Goal: Information Seeking & Learning: Learn about a topic

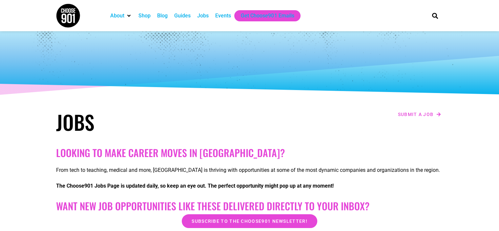
click at [159, 60] on div at bounding box center [250, 64] width 394 height 66
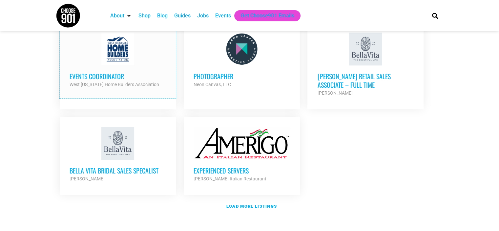
scroll to position [763, 0]
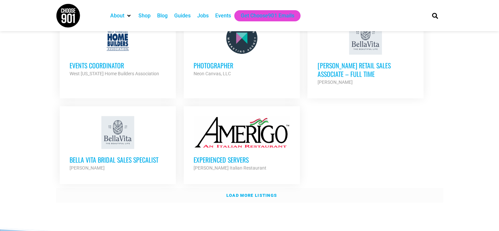
click at [253, 193] on strong "Load more listings" at bounding box center [251, 195] width 51 height 5
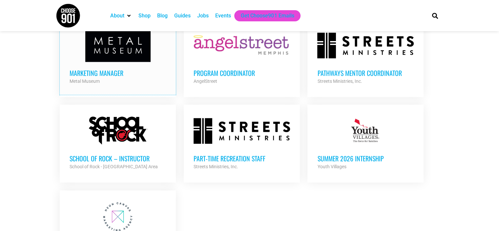
scroll to position [1386, 0]
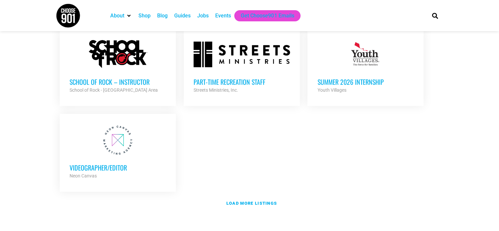
click at [123, 163] on h3 "Videographer/Editor" at bounding box center [118, 167] width 96 height 9
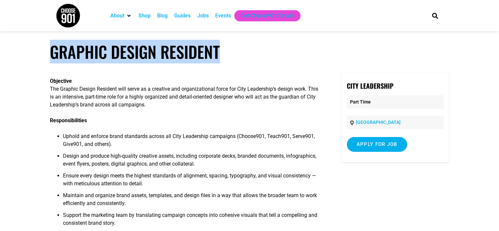
drag, startPoint x: 91, startPoint y: 55, endPoint x: 187, endPoint y: 56, distance: 96.4
click at [241, 51] on h1 "Graphic Design Resident" at bounding box center [249, 51] width 399 height 19
copy h1 "Graphic Design Resident"
click at [209, 153] on span "Design and produce high-quality creative assets, including corporate decks, bra…" at bounding box center [189, 160] width 253 height 14
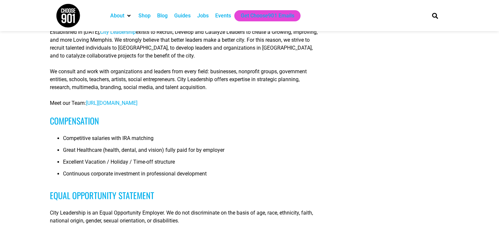
scroll to position [542, 0]
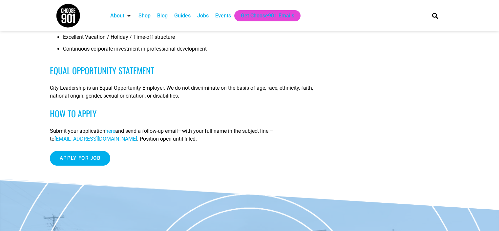
click at [112, 128] on span "here" at bounding box center [110, 131] width 10 height 6
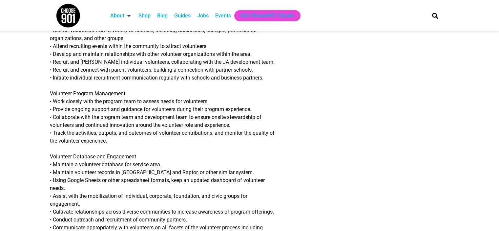
scroll to position [254, 0]
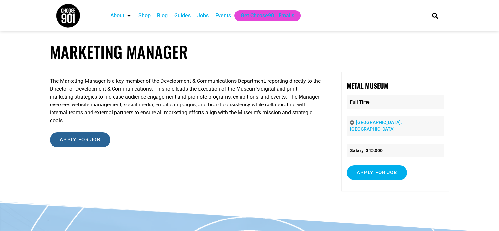
click at [68, 132] on input "Apply for job" at bounding box center [80, 139] width 60 height 15
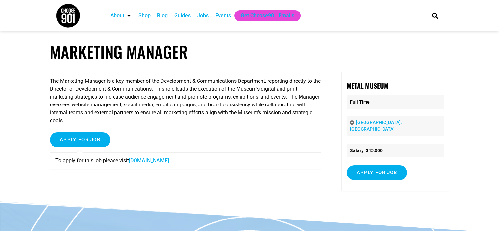
click at [135, 157] on link "www.metalmuseum.org" at bounding box center [149, 160] width 40 height 6
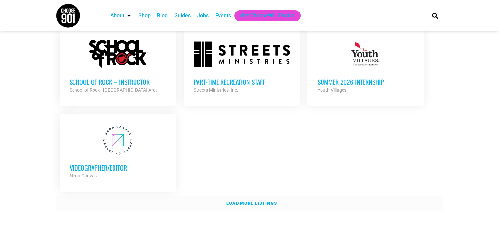
click at [239, 195] on link "Load more listings" at bounding box center [249, 202] width 387 height 15
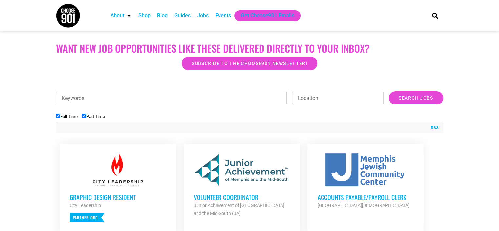
scroll to position [243, 0]
